Goal: Find specific page/section: Find specific page/section

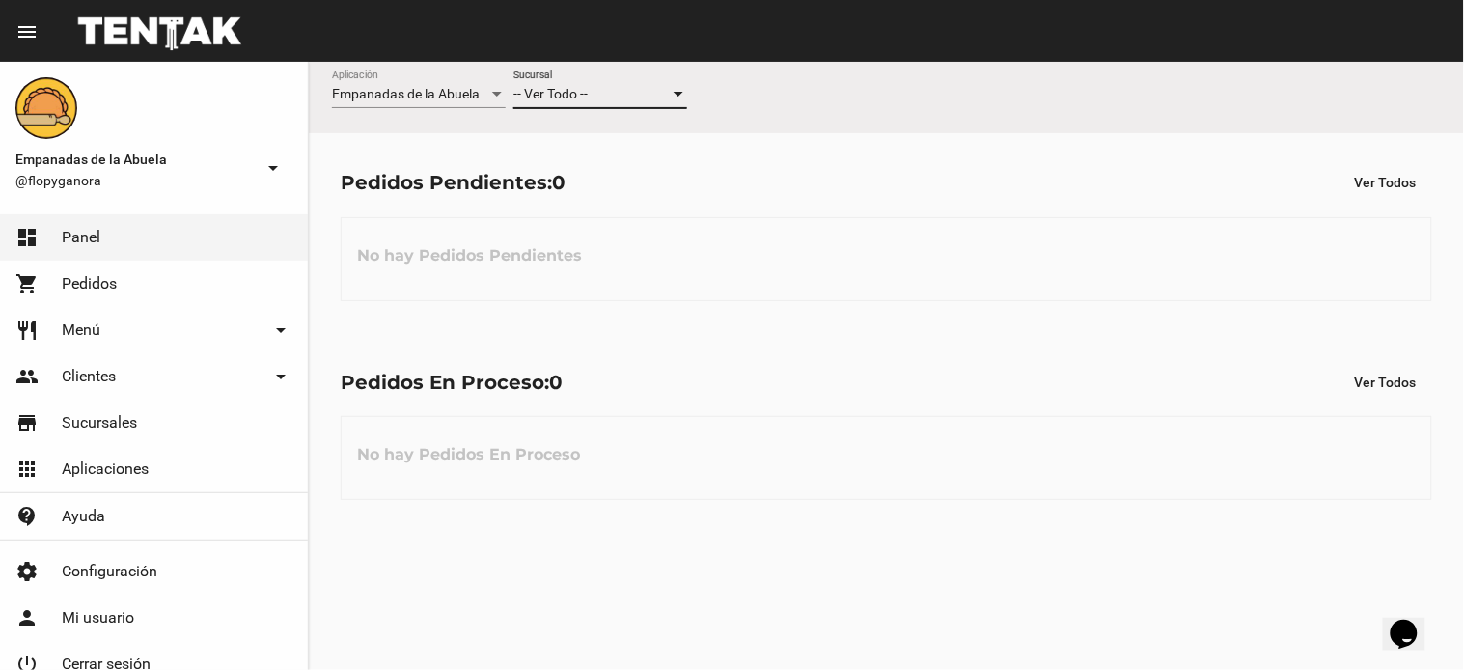
click at [561, 97] on span "-- Ver Todo --" at bounding box center [550, 93] width 74 height 15
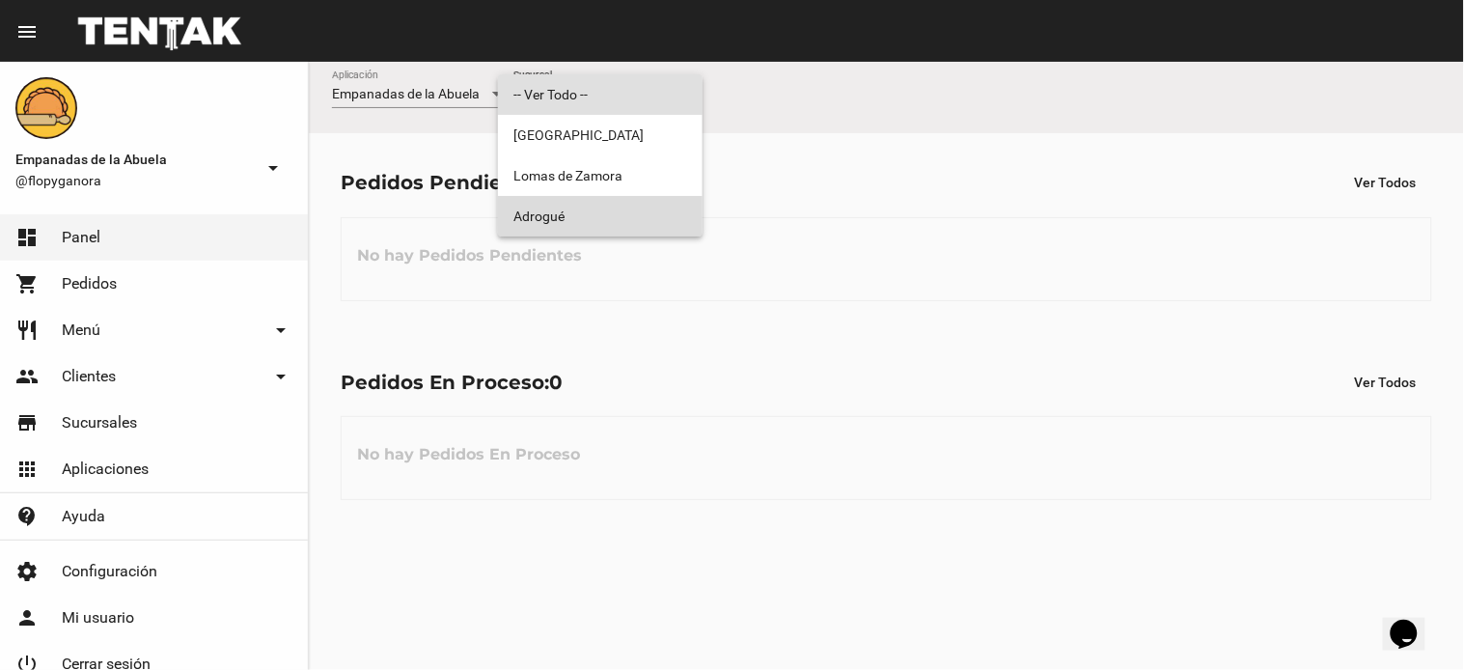
click at [623, 217] on span "Adrogué" at bounding box center [600, 216] width 174 height 41
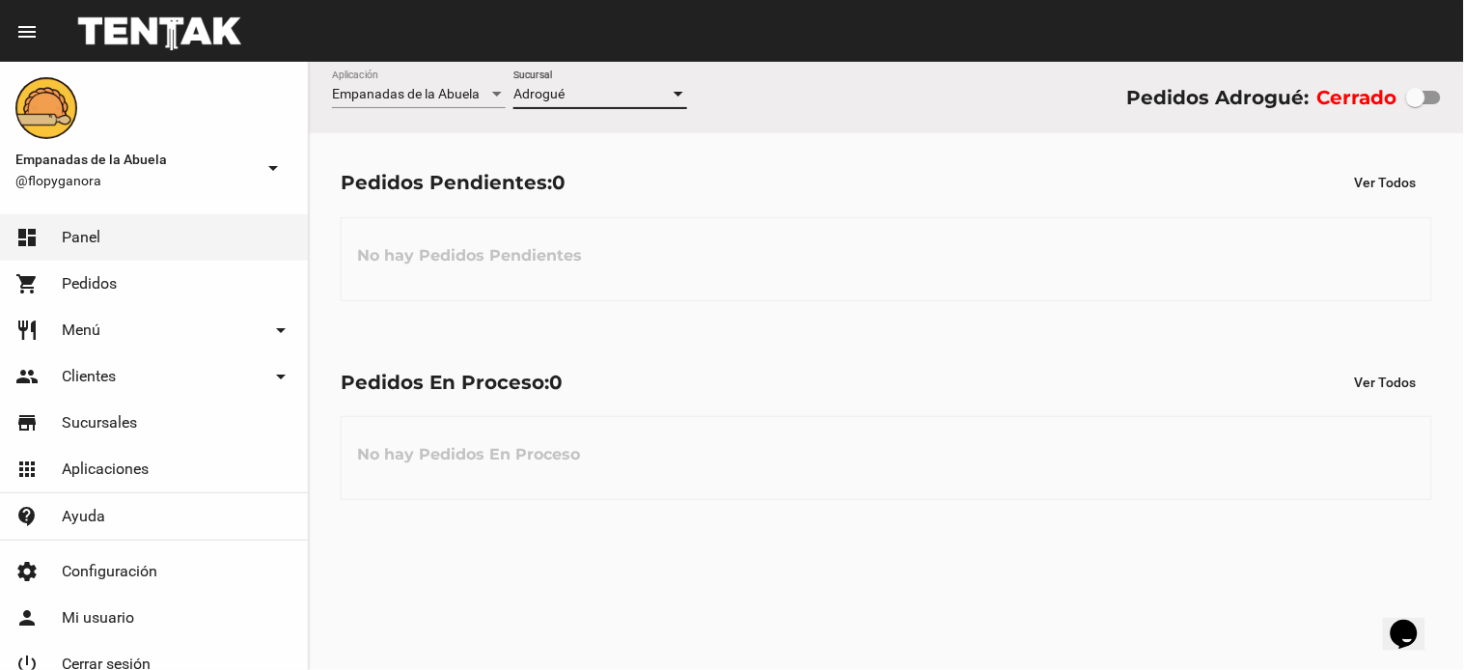
click at [1417, 100] on div at bounding box center [1415, 97] width 19 height 19
click at [1416, 104] on input "checkbox" at bounding box center [1415, 104] width 1 height 1
checkbox input "true"
